Goal: Contribute content

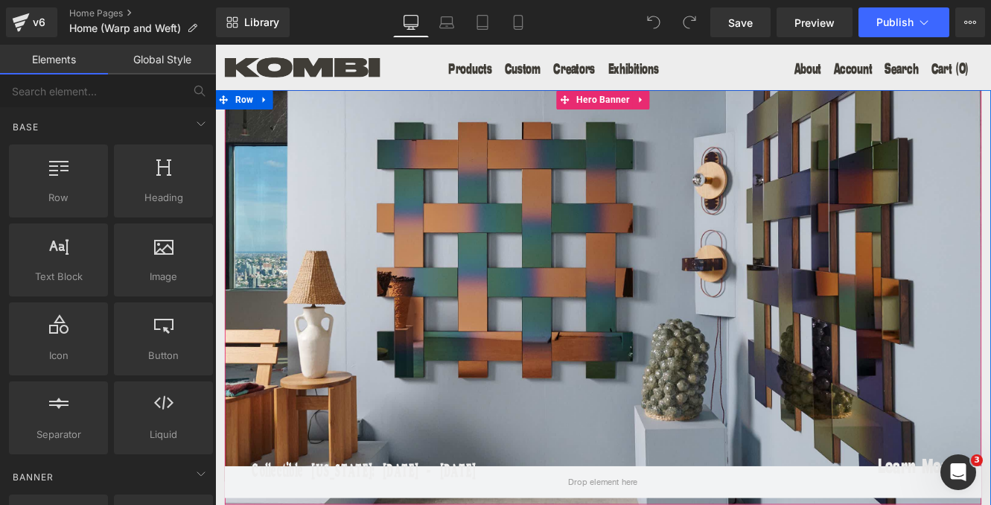
click at [556, 345] on div at bounding box center [665, 338] width 879 height 481
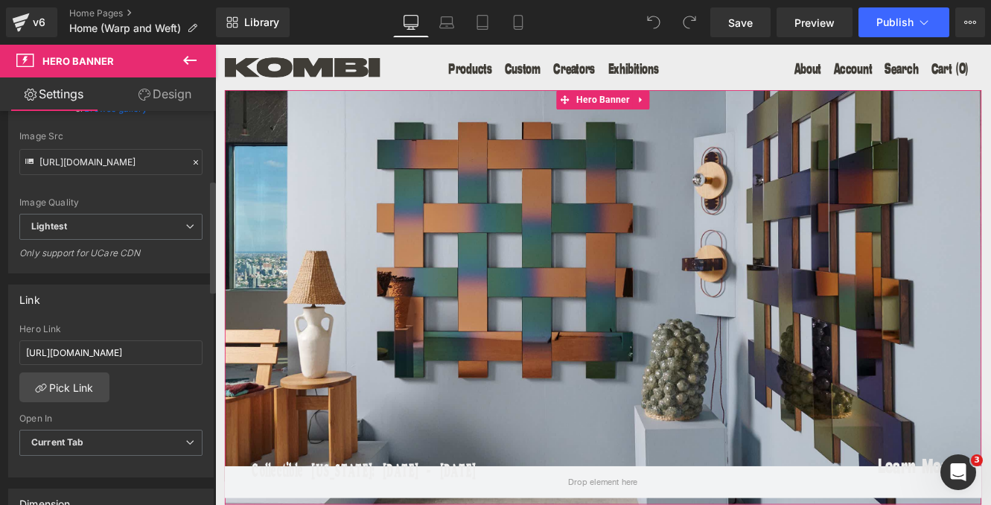
scroll to position [299, 0]
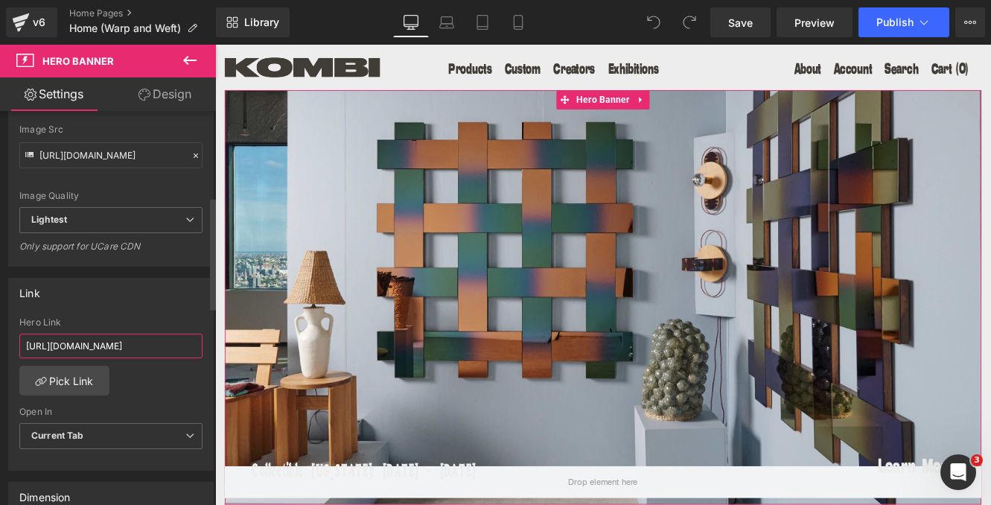
click at [109, 350] on input "[URL][DOMAIN_NAME]" at bounding box center [110, 346] width 183 height 25
paste input "pages/warp-and-weft"
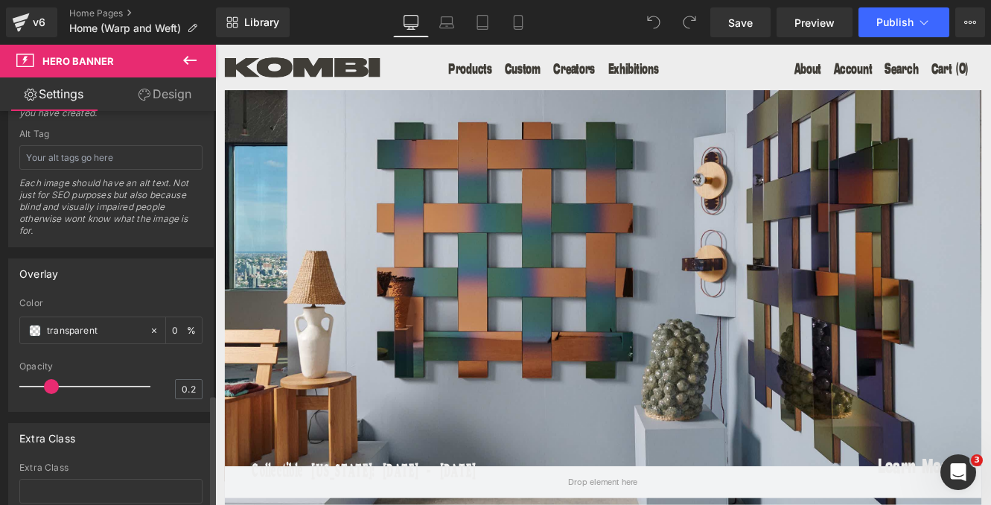
scroll to position [990, 0]
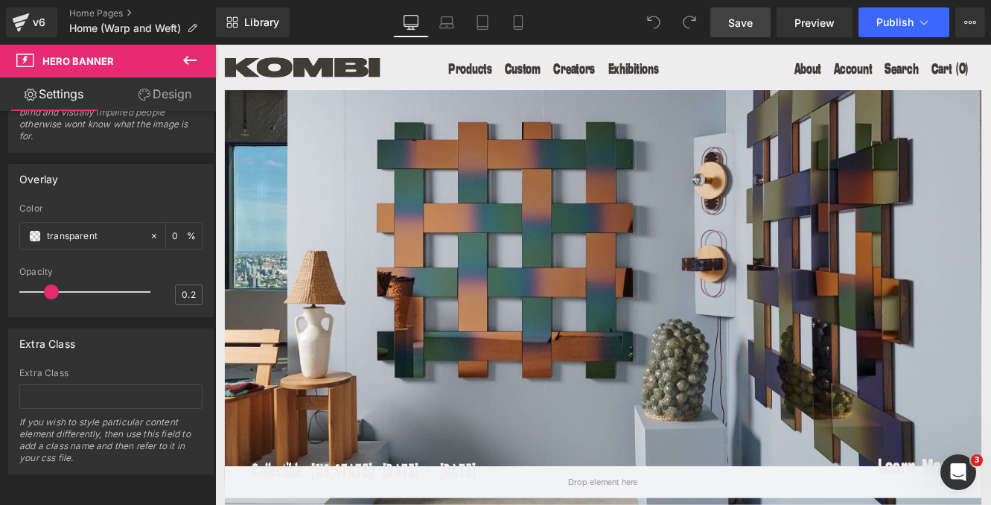
type input "[URL][DOMAIN_NAME]"
click at [751, 21] on span "Save" at bounding box center [740, 23] width 25 height 16
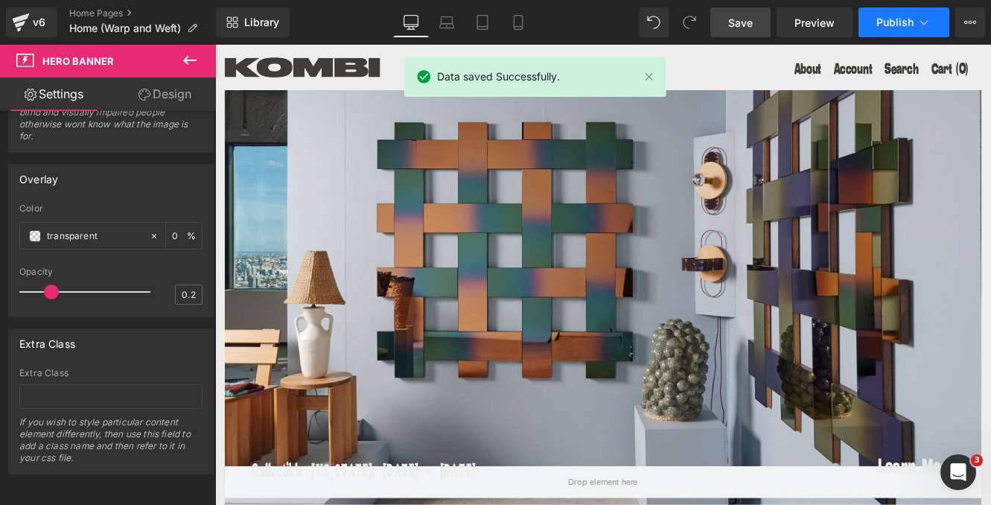
click at [891, 16] on span "Publish" at bounding box center [895, 22] width 37 height 12
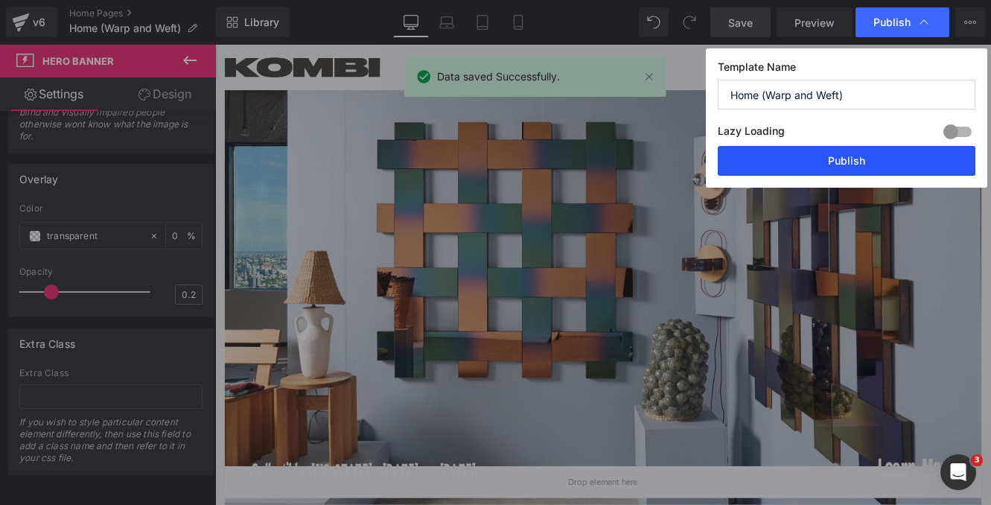
click at [859, 160] on button "Publish" at bounding box center [847, 161] width 258 height 30
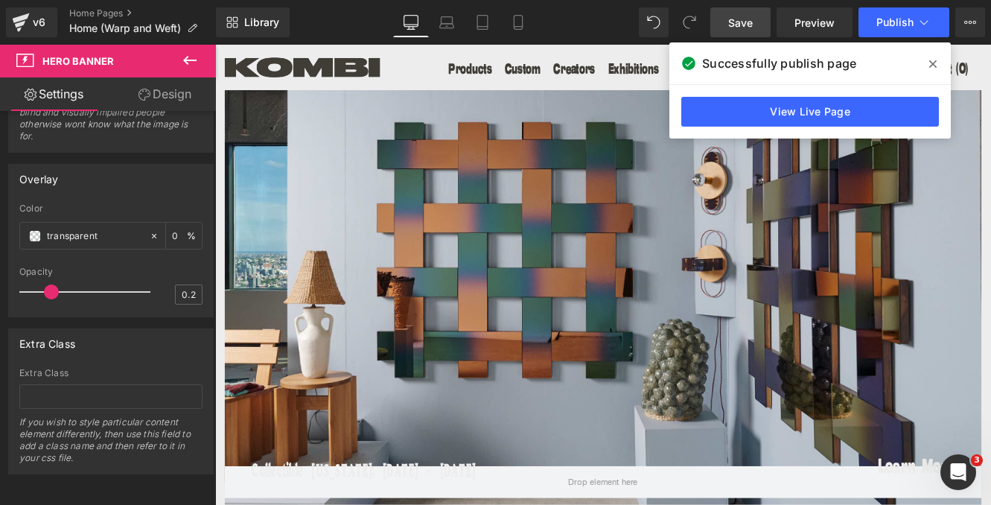
click at [932, 61] on icon at bounding box center [932, 64] width 7 height 12
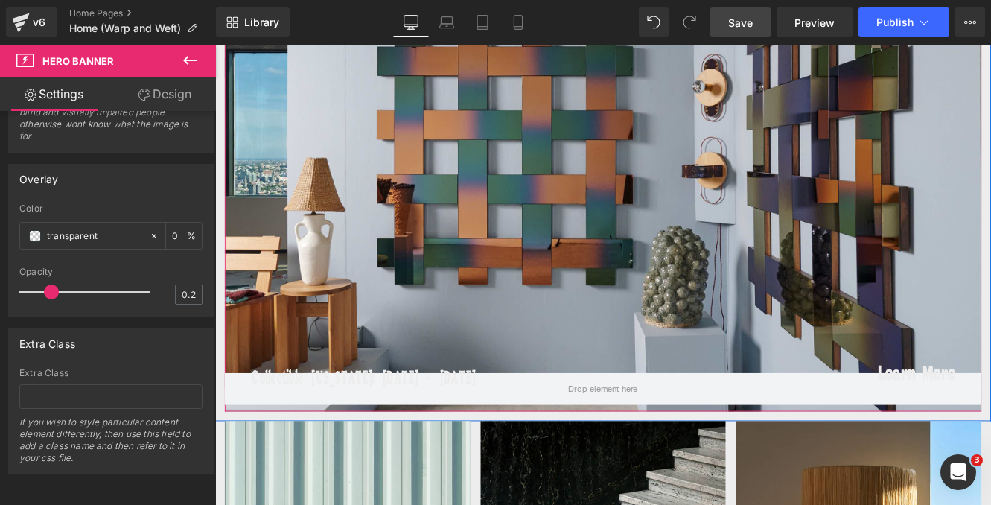
scroll to position [125, 0]
